Goal: Information Seeking & Learning: Find specific fact

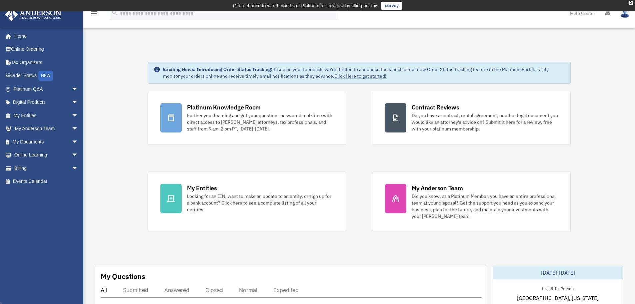
click at [140, 10] on td "Get a chance to win 6 months of Platinum for free just by filling out this surv…" at bounding box center [317, 5] width 635 height 11
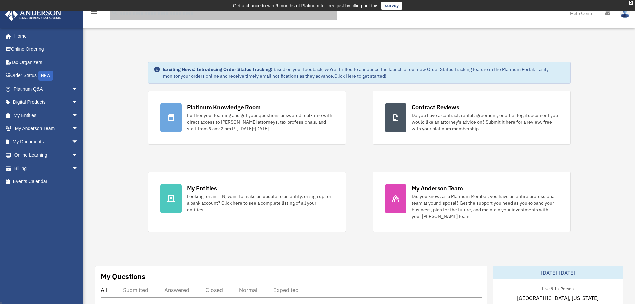
click at [142, 14] on input "search" at bounding box center [224, 13] width 228 height 13
paste input "****"
type input "****"
